Goal: Information Seeking & Learning: Learn about a topic

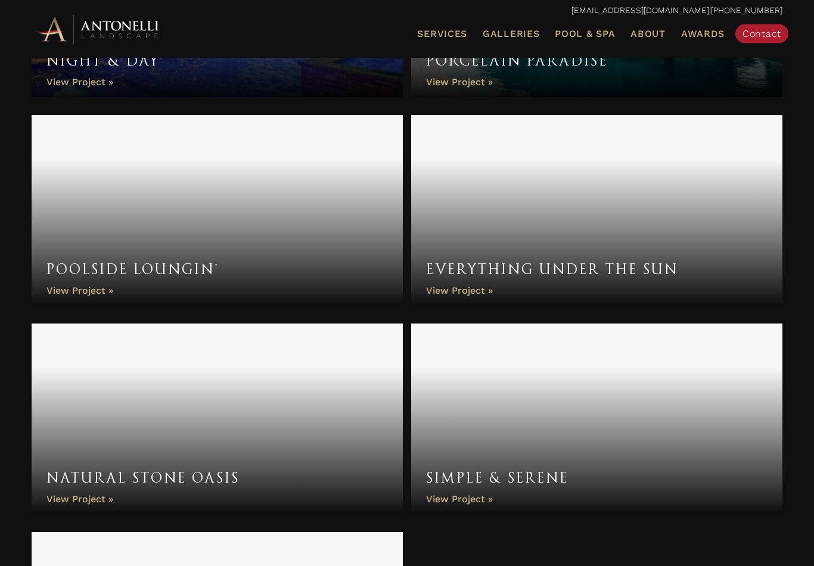
scroll to position [4340, 0]
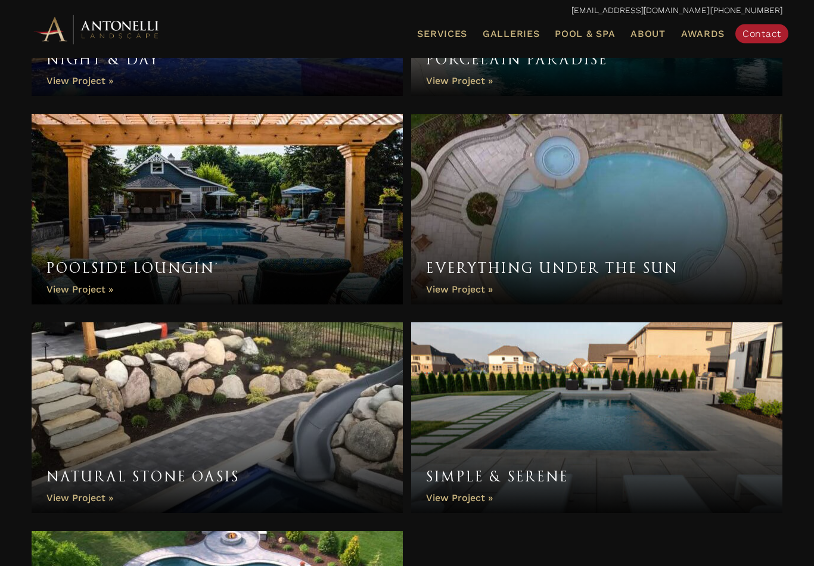
click at [507, 474] on link "Simple & Serene" at bounding box center [596, 418] width 371 height 191
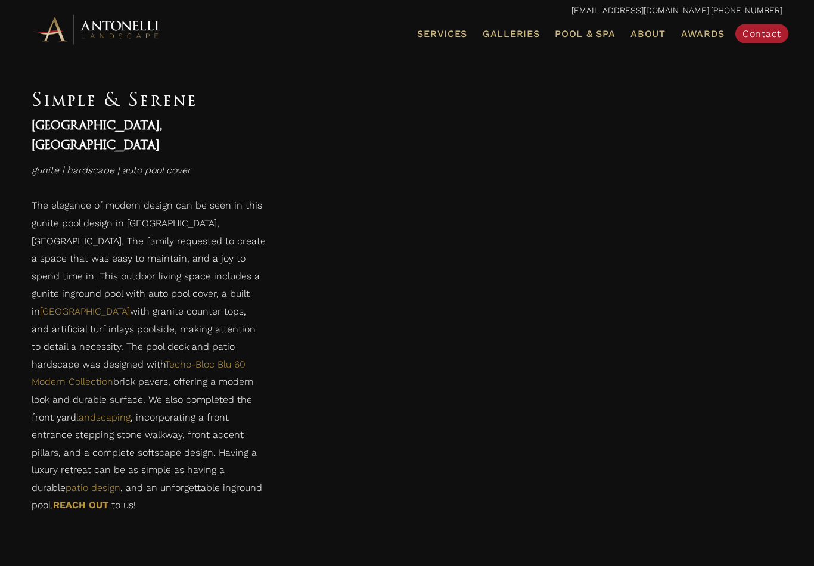
scroll to position [702, 0]
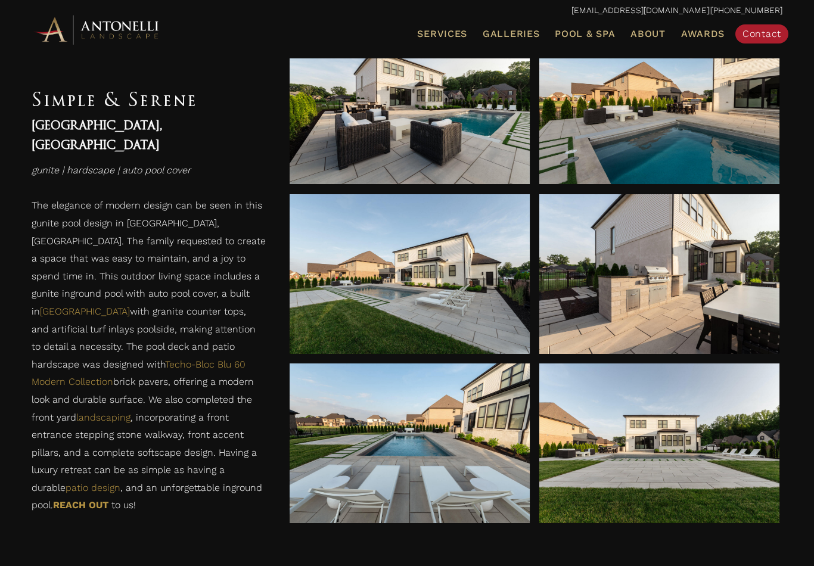
click at [485, 320] on div at bounding box center [409, 274] width 240 height 160
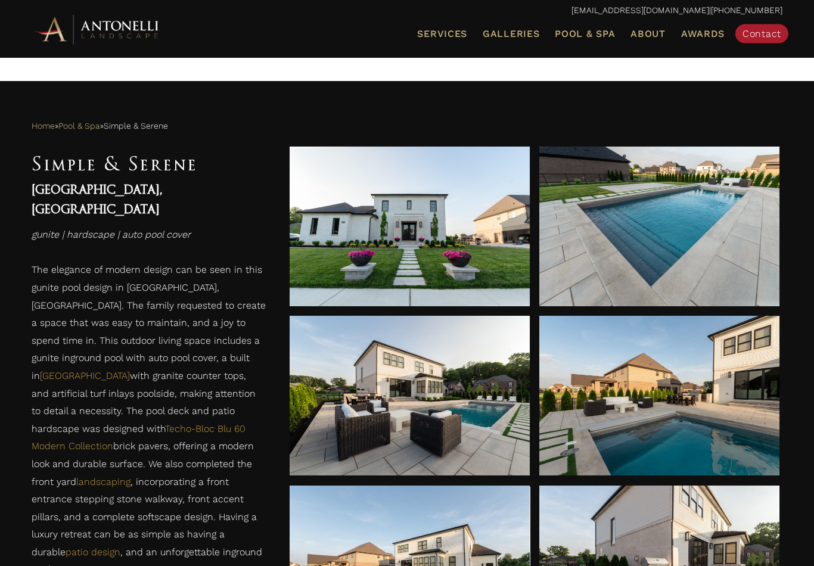
scroll to position [411, 0]
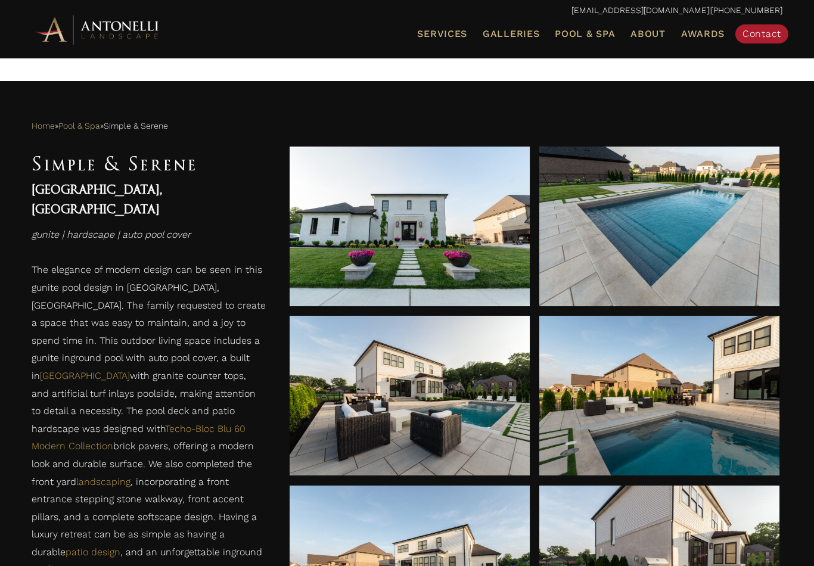
click at [604, 30] on span "Pool & Spa" at bounding box center [584, 33] width 60 height 11
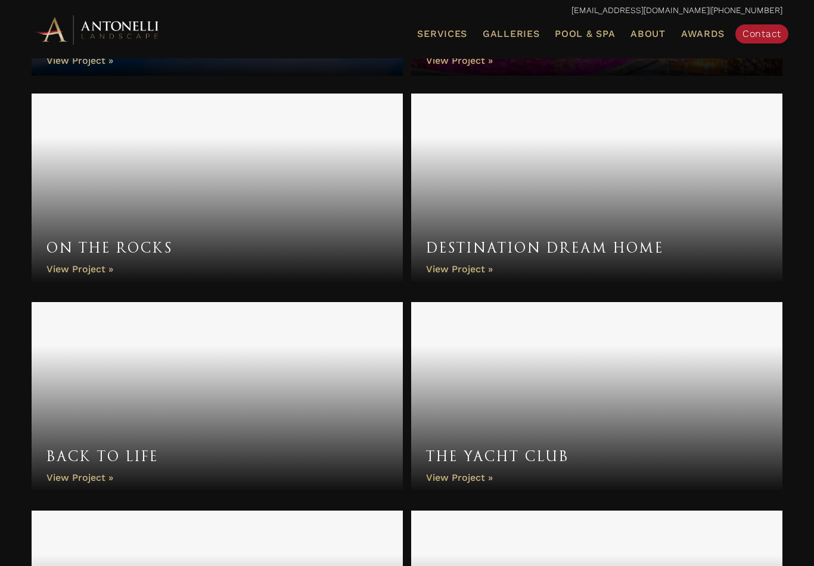
scroll to position [2120, 0]
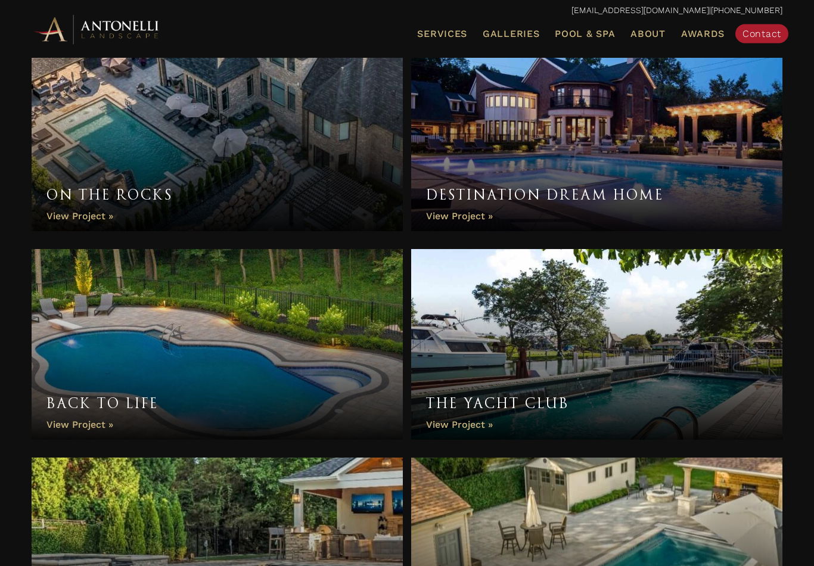
click at [472, 207] on link "Destination Dream Home" at bounding box center [596, 136] width 371 height 191
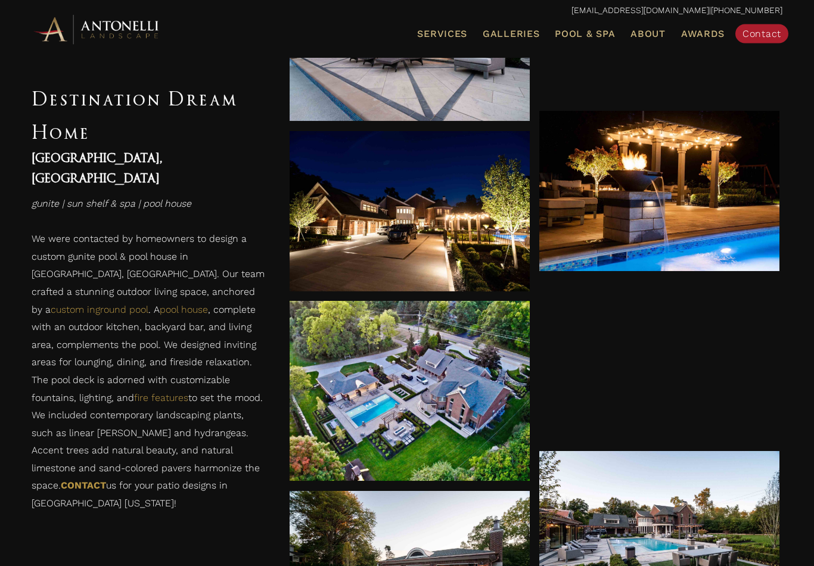
scroll to position [1902, 0]
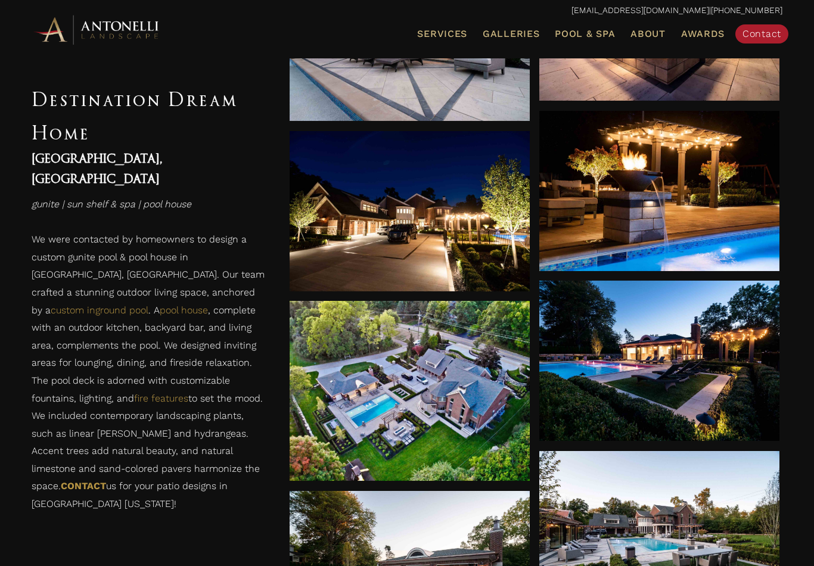
click at [465, 419] on div at bounding box center [409, 391] width 240 height 180
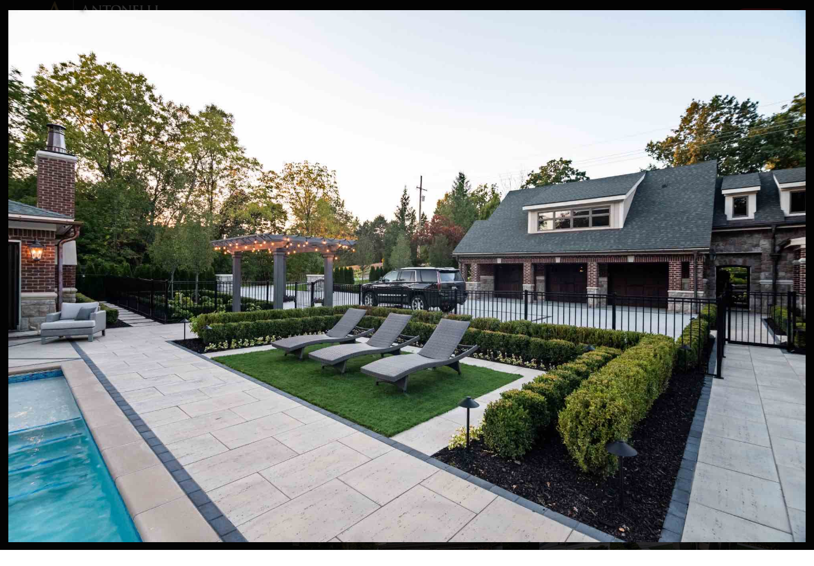
scroll to position [1920, 0]
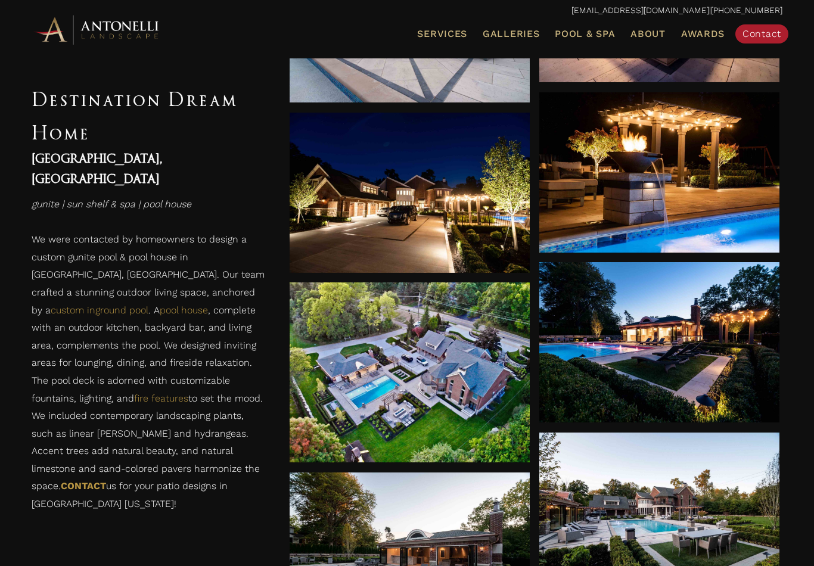
click at [606, 33] on span "Pool & Spa" at bounding box center [584, 33] width 60 height 11
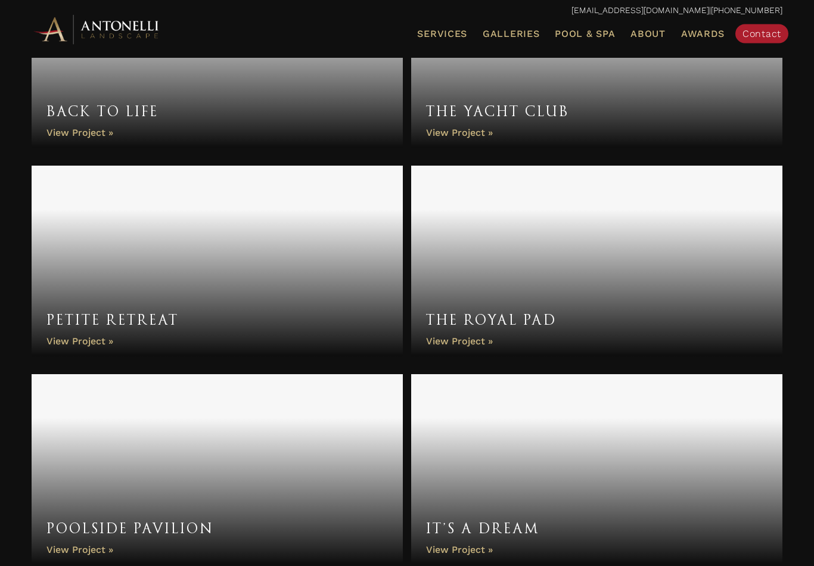
scroll to position [2413, 0]
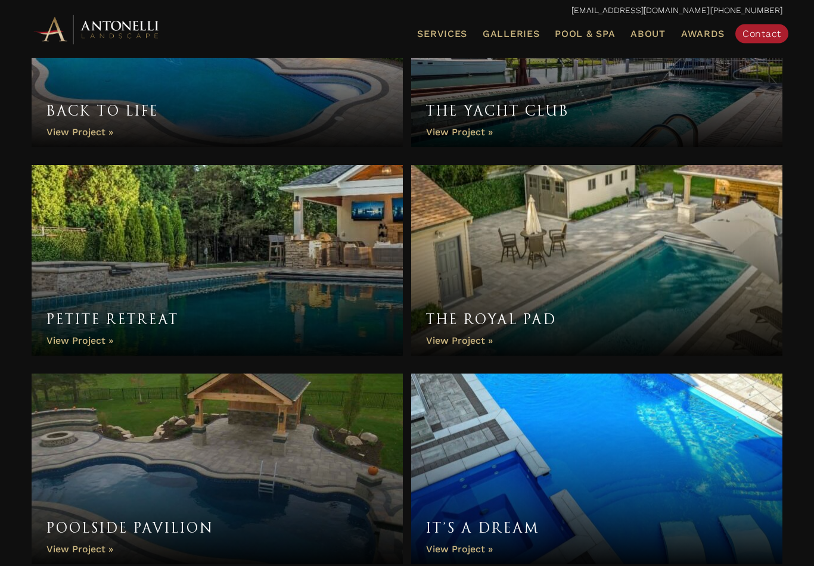
click at [479, 335] on link "The Royal Pad" at bounding box center [596, 261] width 371 height 191
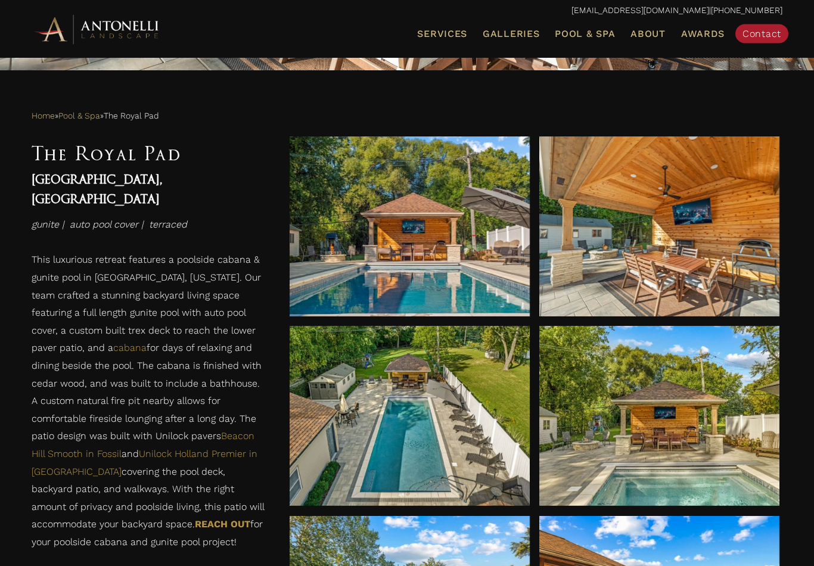
scroll to position [422, 0]
click at [578, 426] on div at bounding box center [659, 415] width 240 height 33
click at [596, 28] on span "Pool & Spa" at bounding box center [584, 33] width 60 height 11
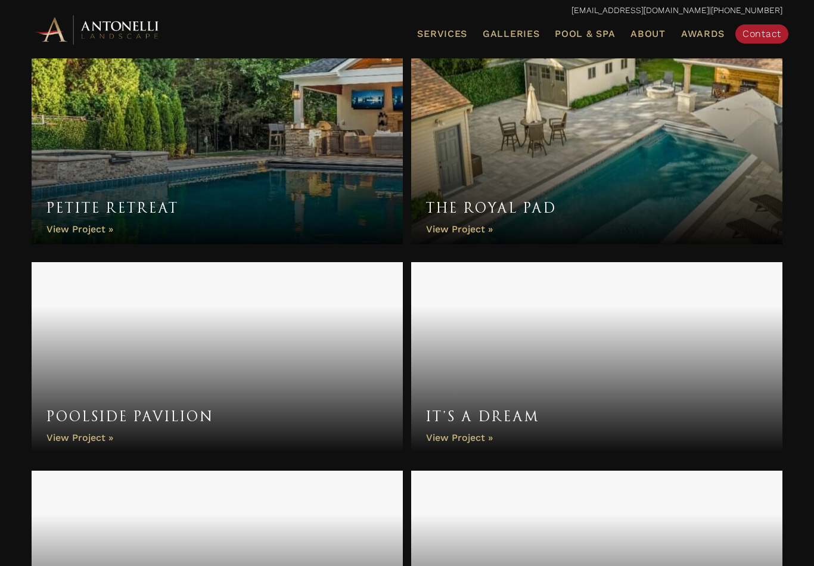
scroll to position [2524, 0]
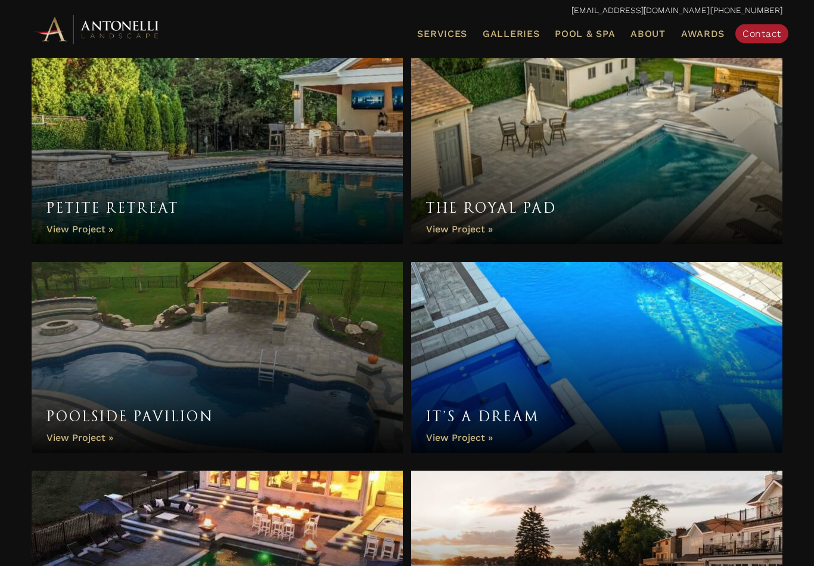
click at [60, 226] on link "Petite Retreat" at bounding box center [217, 149] width 371 height 191
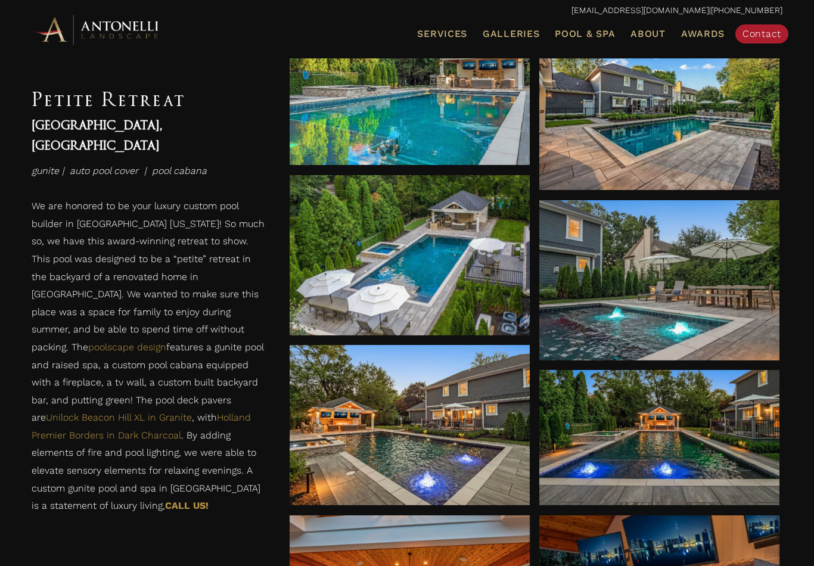
scroll to position [807, 0]
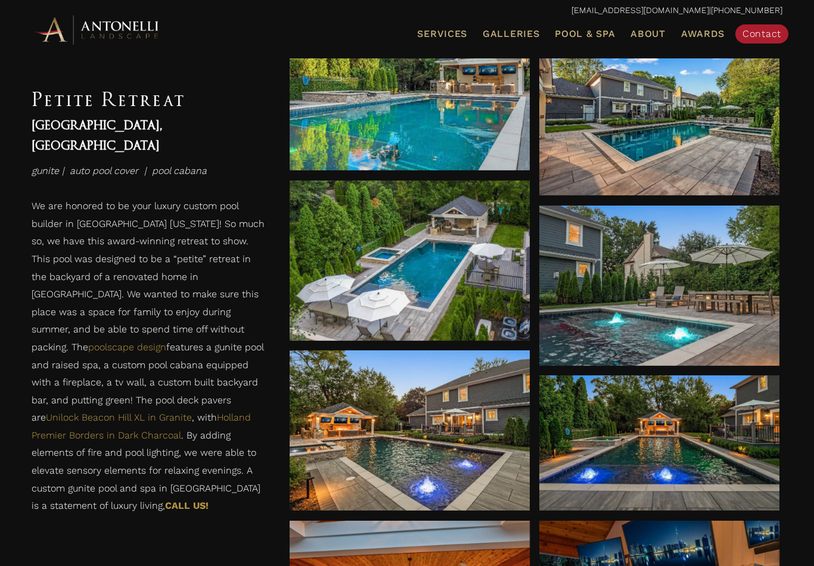
click at [678, 153] on div at bounding box center [659, 115] width 240 height 160
click at [524, 31] on span "Galleries" at bounding box center [510, 33] width 57 height 11
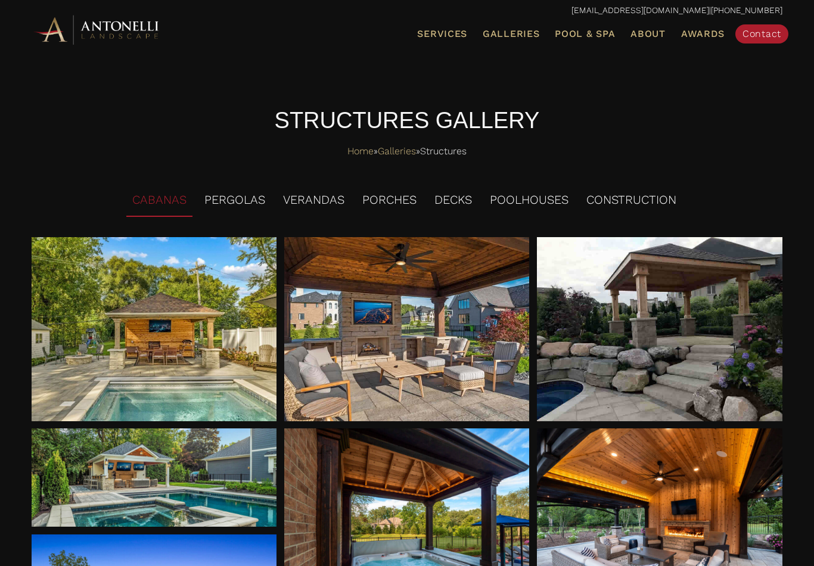
click at [261, 193] on li "PERGOLAS" at bounding box center [234, 200] width 73 height 33
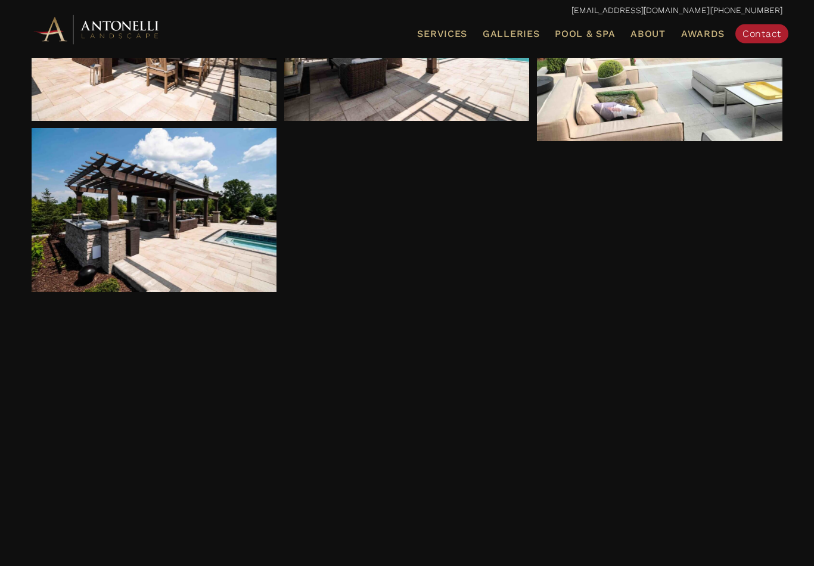
scroll to position [280, 0]
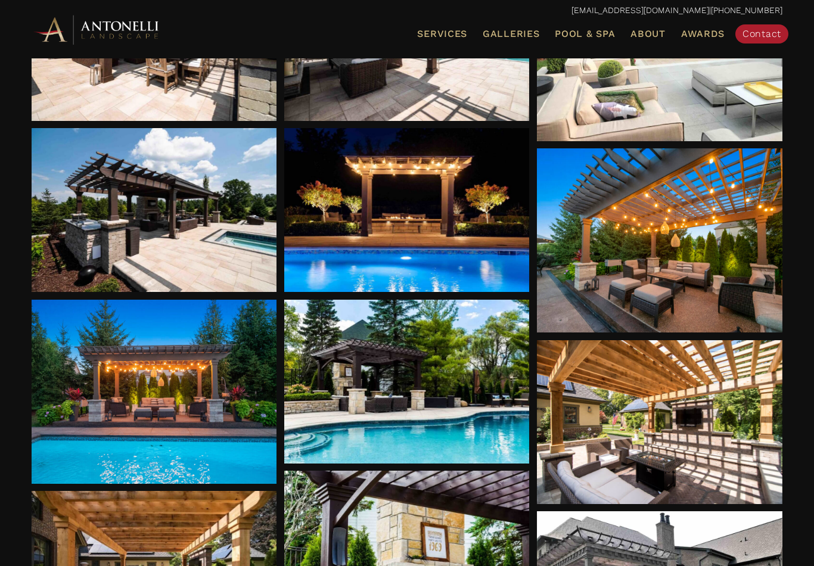
click at [247, 391] on div at bounding box center [154, 392] width 245 height 184
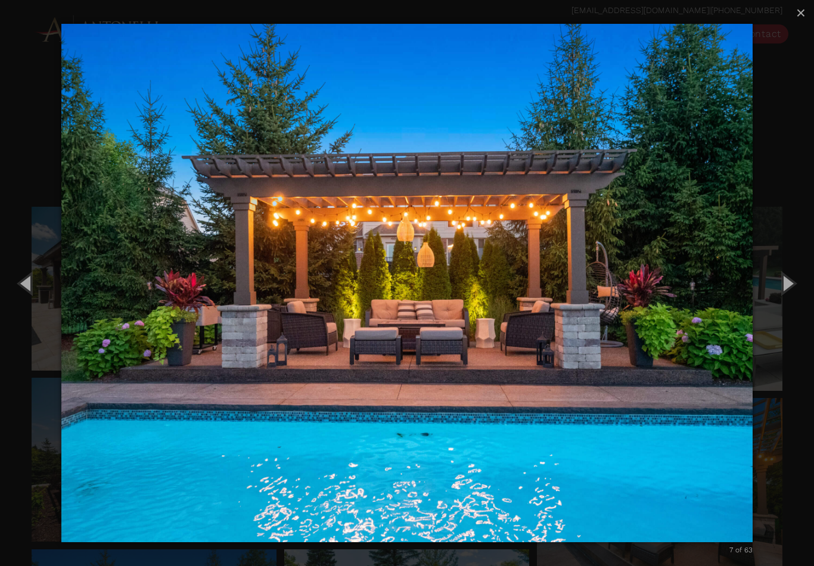
scroll to position [0, 0]
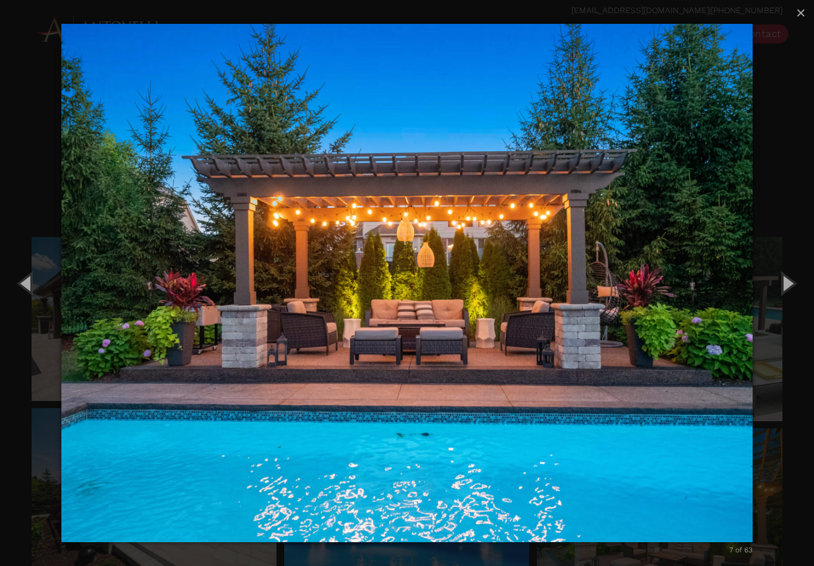
click at [799, 11] on span "×" at bounding box center [801, 13] width 10 height 18
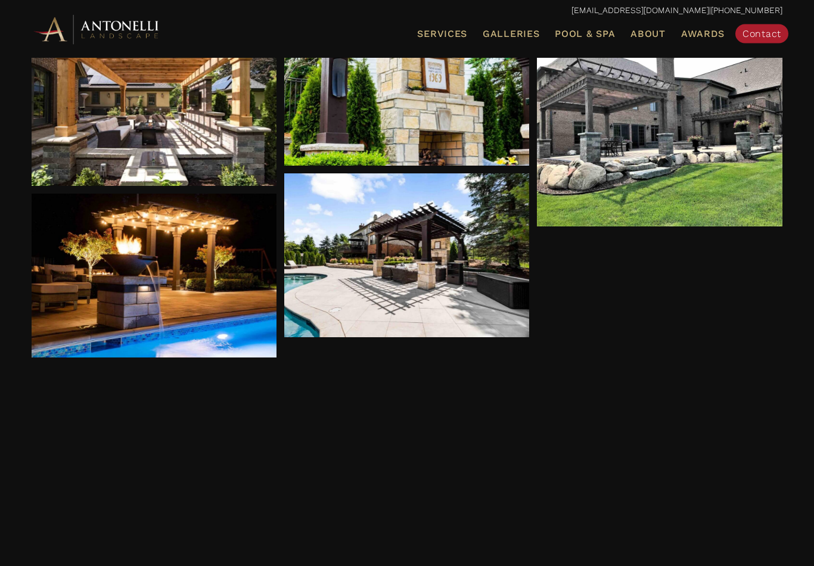
scroll to position [749, 0]
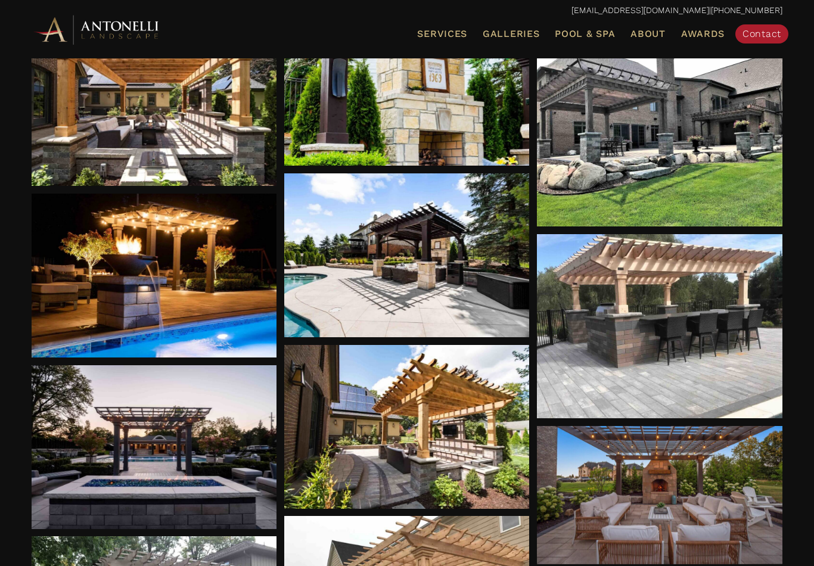
click at [487, 291] on div at bounding box center [406, 255] width 245 height 164
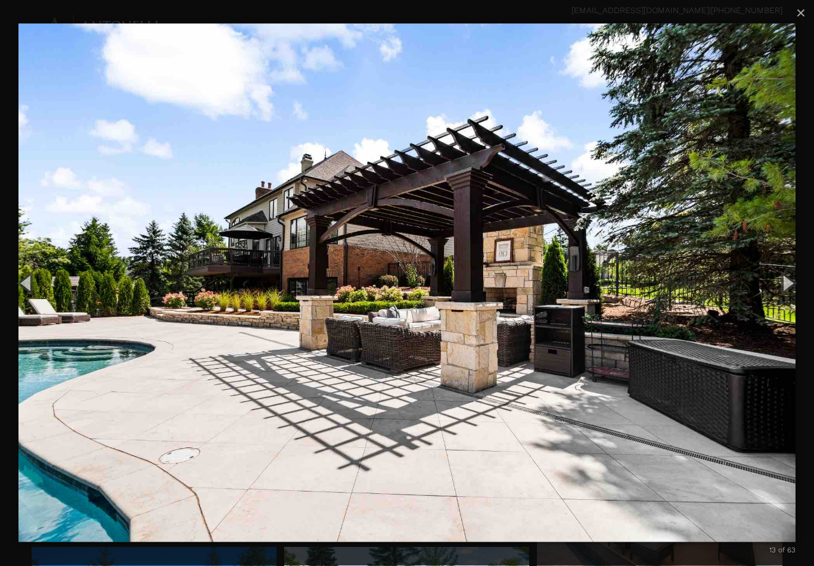
scroll to position [33, 0]
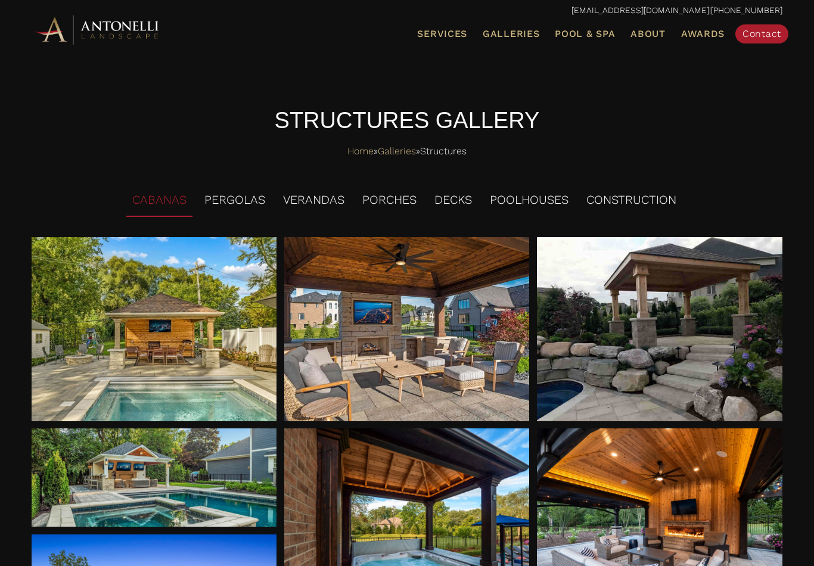
click at [251, 198] on li "PERGOLAS" at bounding box center [234, 200] width 73 height 33
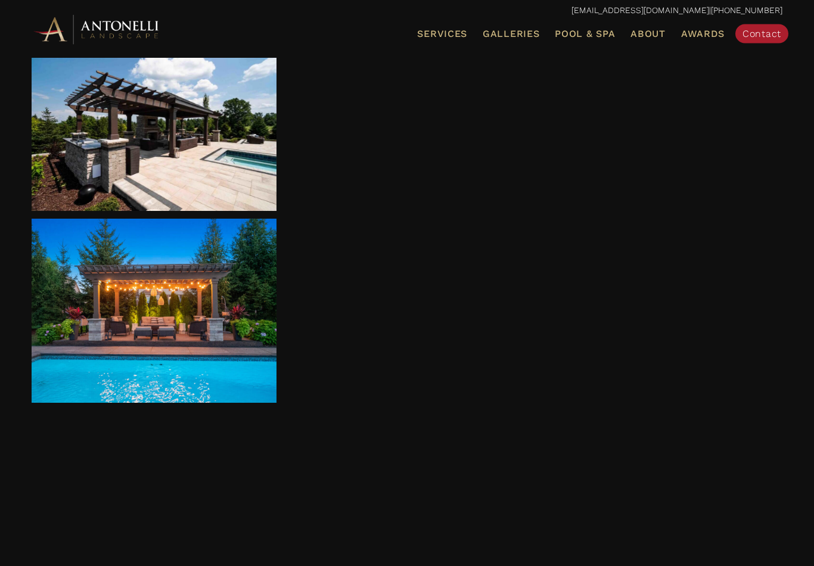
scroll to position [361, 0]
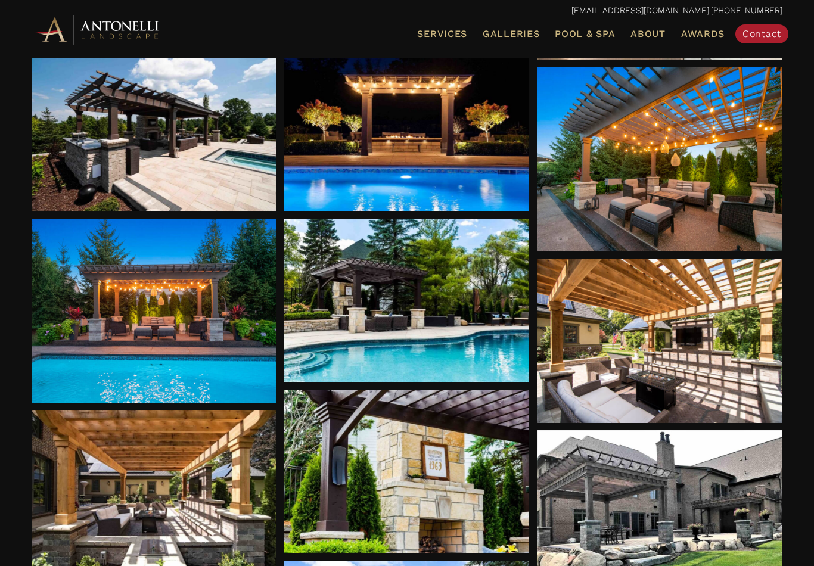
click at [686, 207] on div at bounding box center [659, 159] width 245 height 184
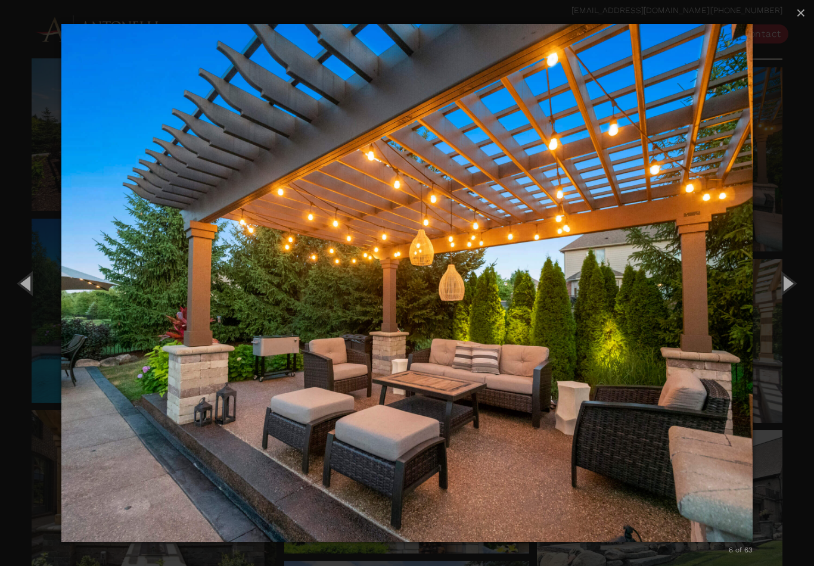
click at [800, 8] on span "×" at bounding box center [801, 13] width 10 height 18
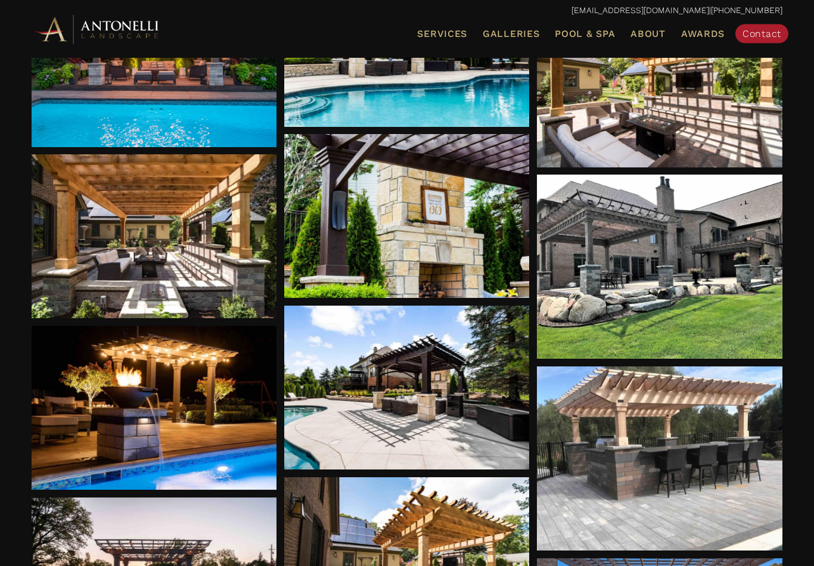
click at [631, 300] on div at bounding box center [659, 267] width 245 height 184
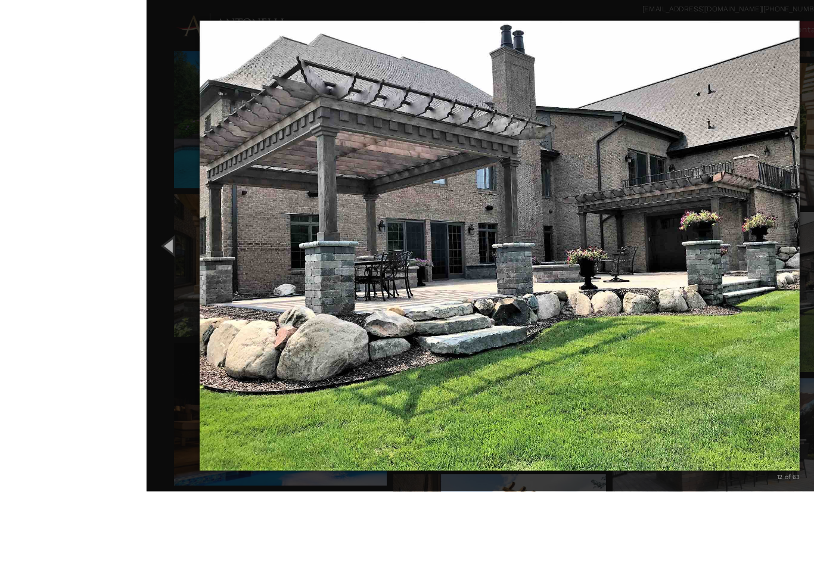
scroll to position [587, 0]
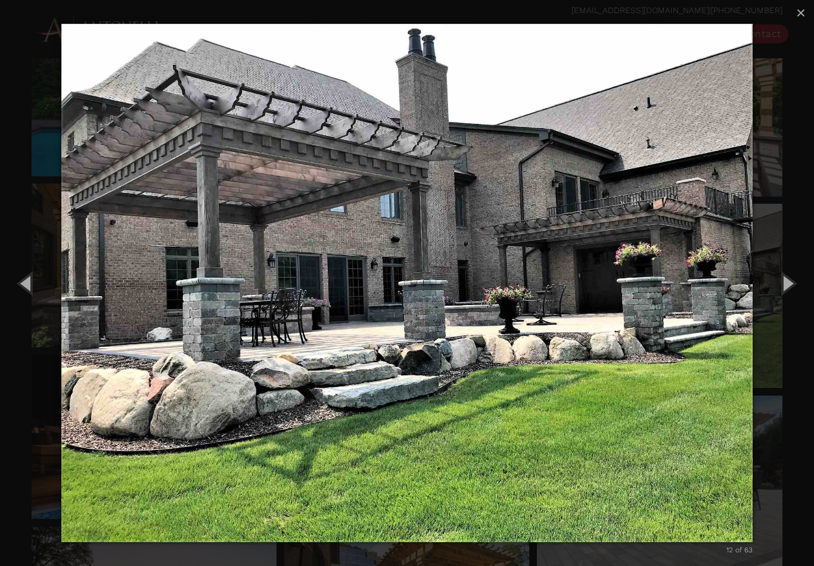
click at [784, 294] on button "Next (Right arrow key)" at bounding box center [787, 283] width 54 height 66
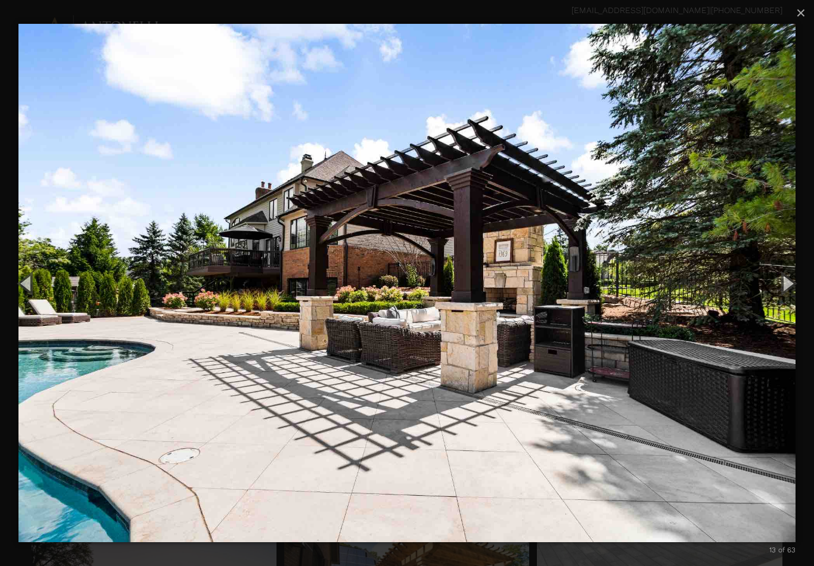
click at [781, 290] on button "Next (Right arrow key)" at bounding box center [787, 283] width 54 height 66
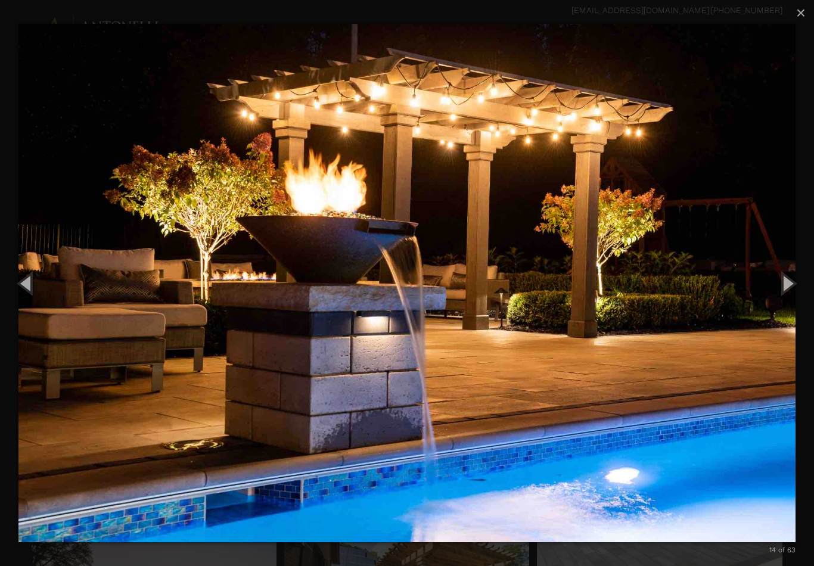
click at [787, 292] on button "Next (Right arrow key)" at bounding box center [787, 283] width 54 height 66
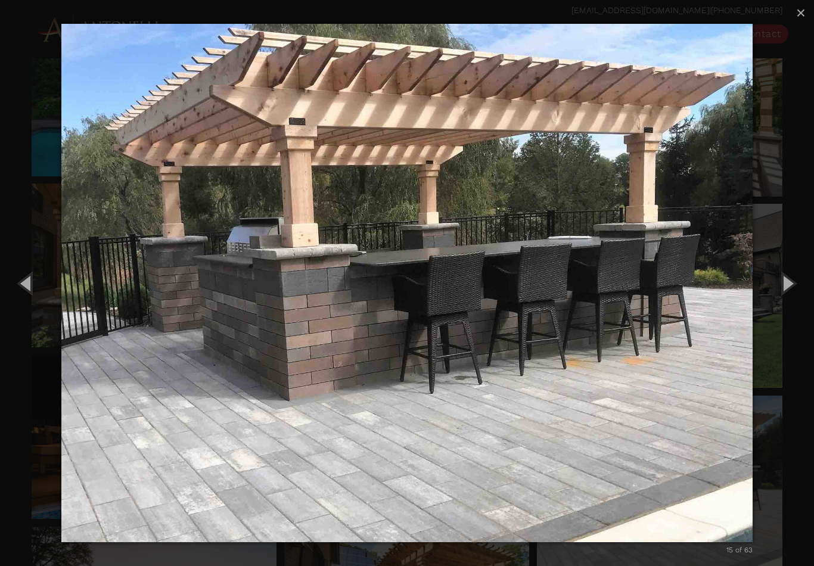
click at [792, 289] on button "Next (Right arrow key)" at bounding box center [787, 283] width 54 height 66
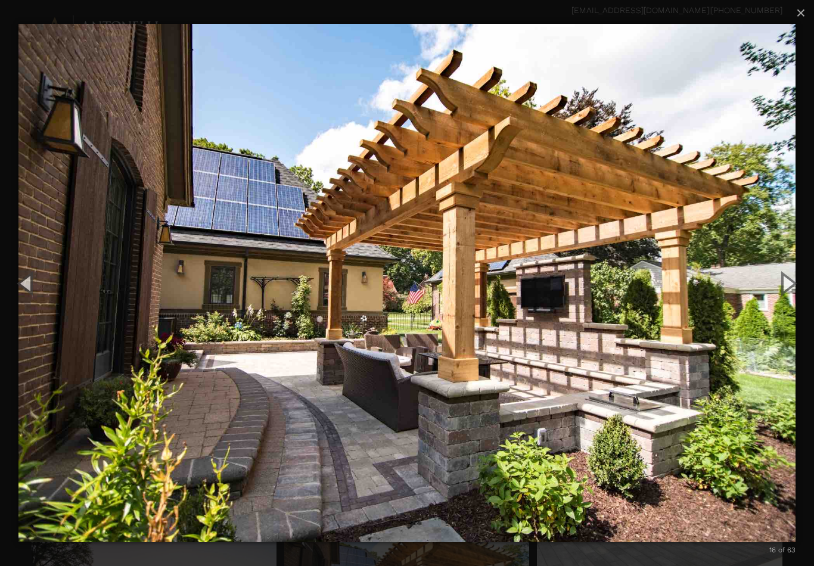
click at [793, 285] on button "Next (Right arrow key)" at bounding box center [787, 283] width 54 height 66
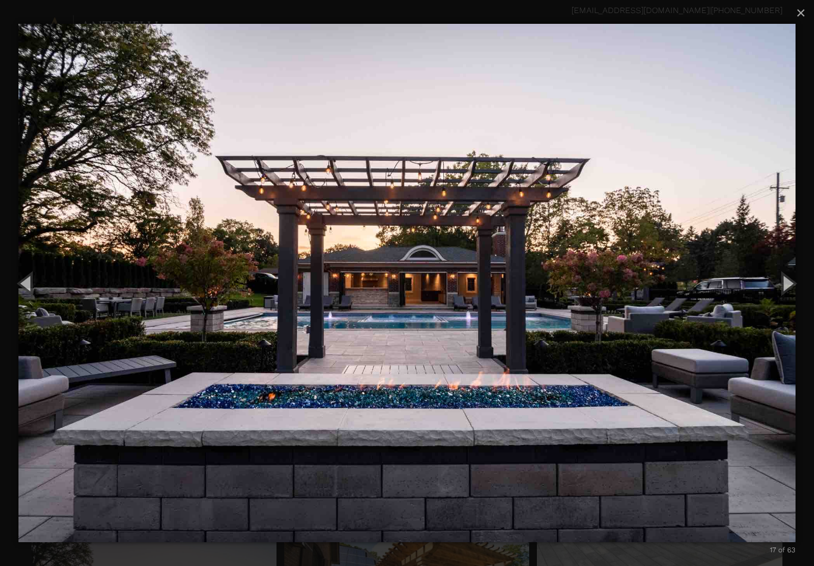
click at [795, 283] on button "Next (Right arrow key)" at bounding box center [787, 283] width 54 height 66
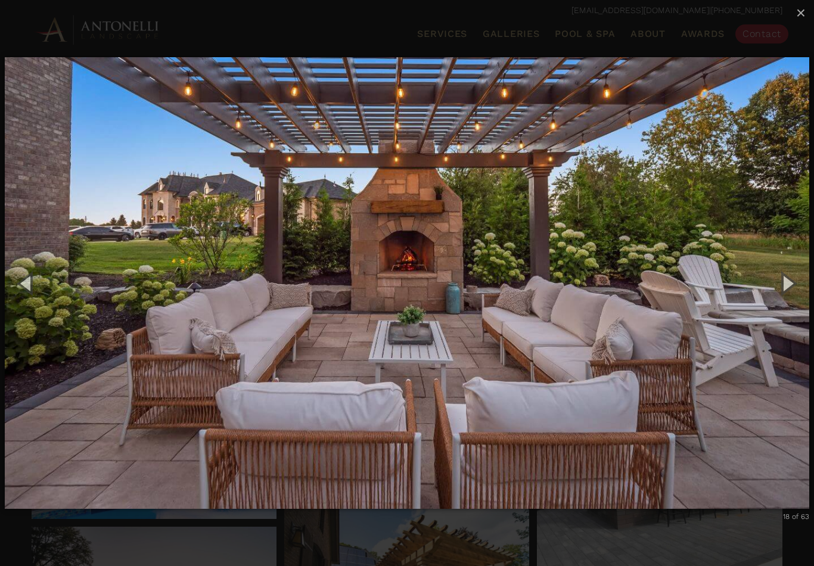
click at [805, 282] on button "Next (Right arrow key)" at bounding box center [787, 283] width 54 height 66
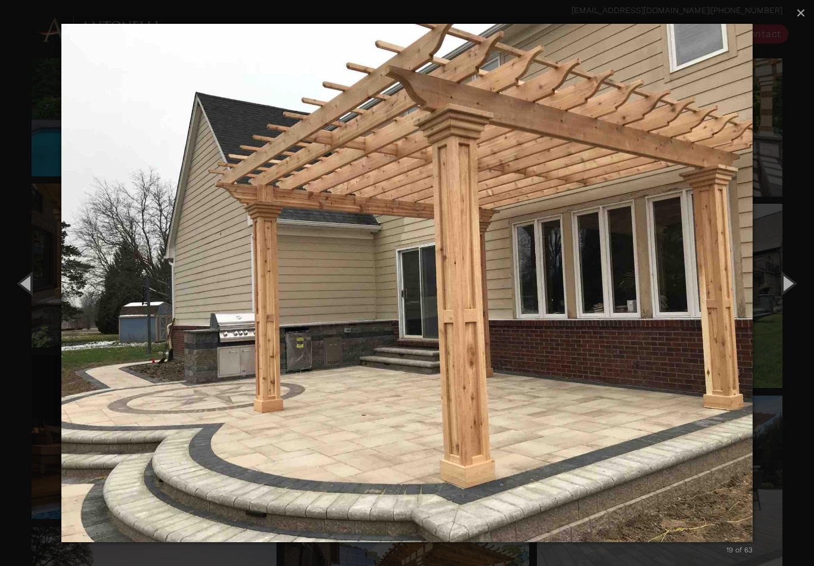
click at [39, 303] on button "Previous (Left arrow key)" at bounding box center [27, 283] width 54 height 66
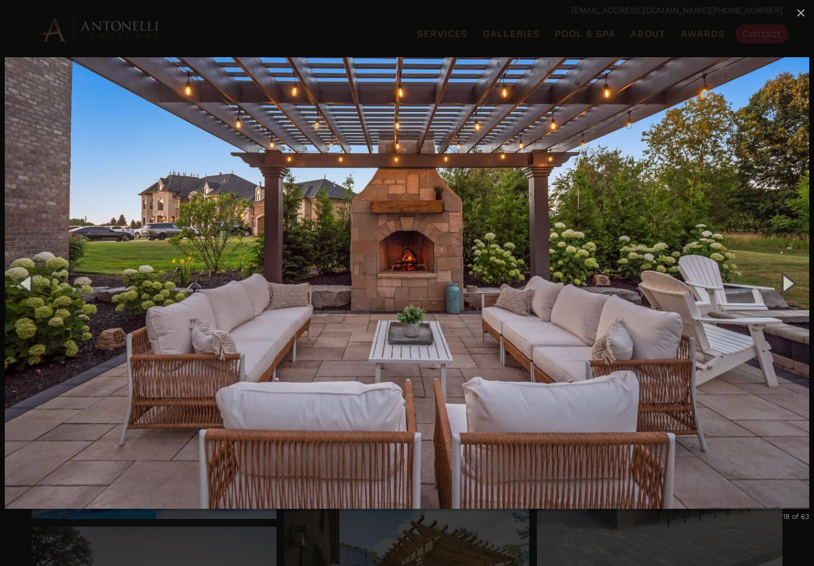
click at [791, 284] on button "Next (Right arrow key)" at bounding box center [787, 283] width 54 height 66
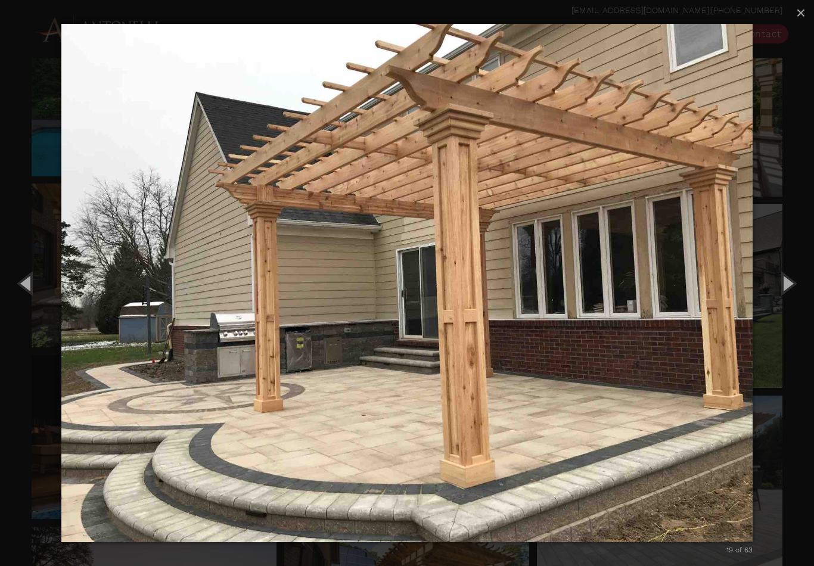
click at [781, 286] on button "Next (Right arrow key)" at bounding box center [787, 283] width 54 height 66
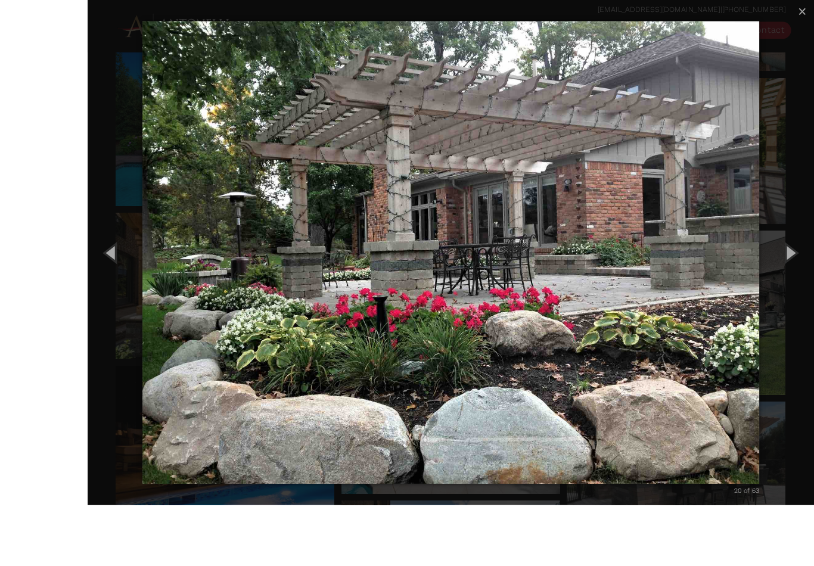
scroll to position [594, 0]
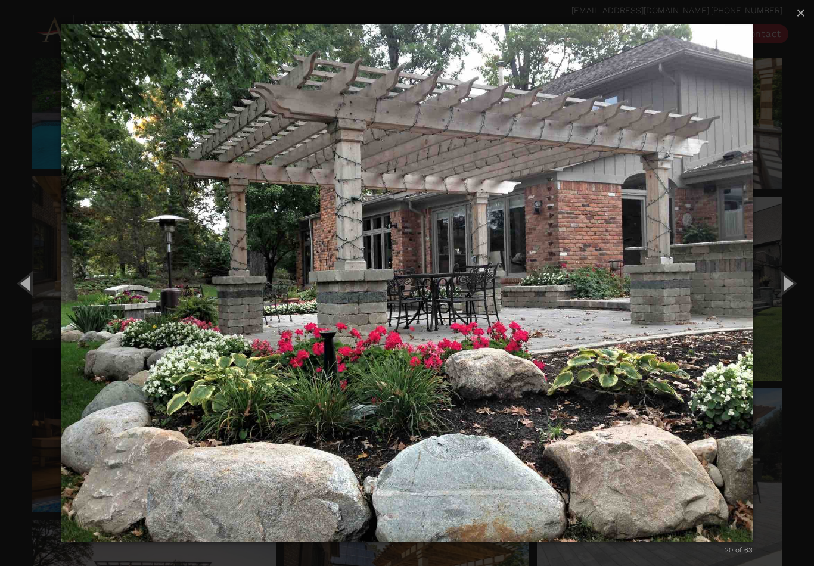
click at [786, 284] on button "Next (Right arrow key)" at bounding box center [787, 283] width 54 height 66
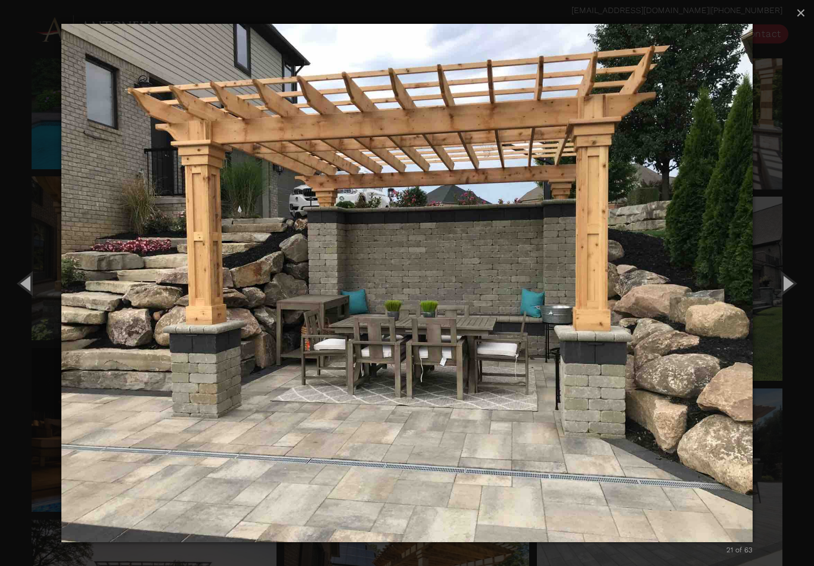
click at [782, 290] on button "Next (Right arrow key)" at bounding box center [787, 283] width 54 height 66
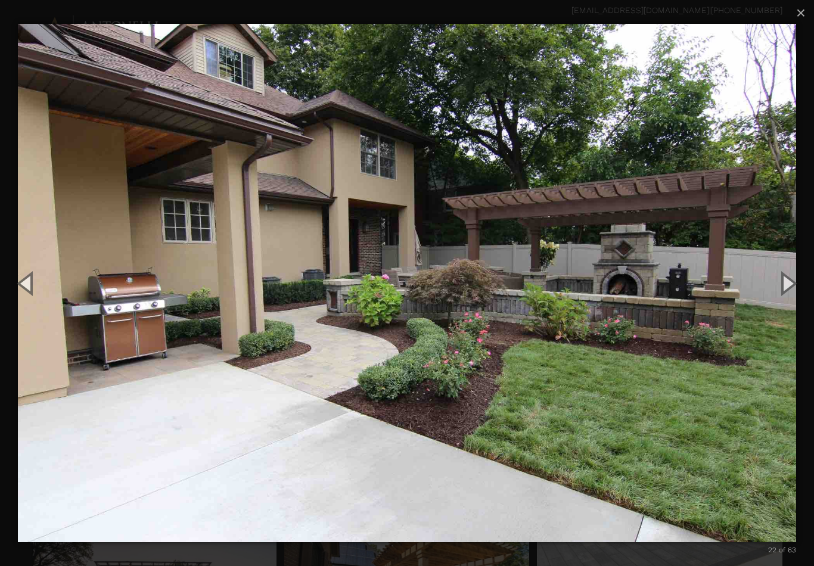
click at [800, 14] on span "×" at bounding box center [801, 13] width 10 height 18
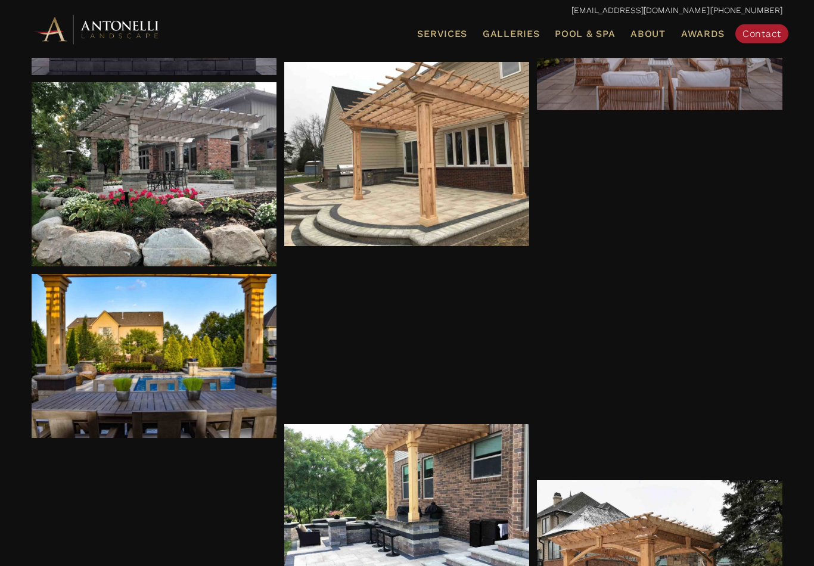
scroll to position [1450, 0]
